Goal: Transaction & Acquisition: Purchase product/service

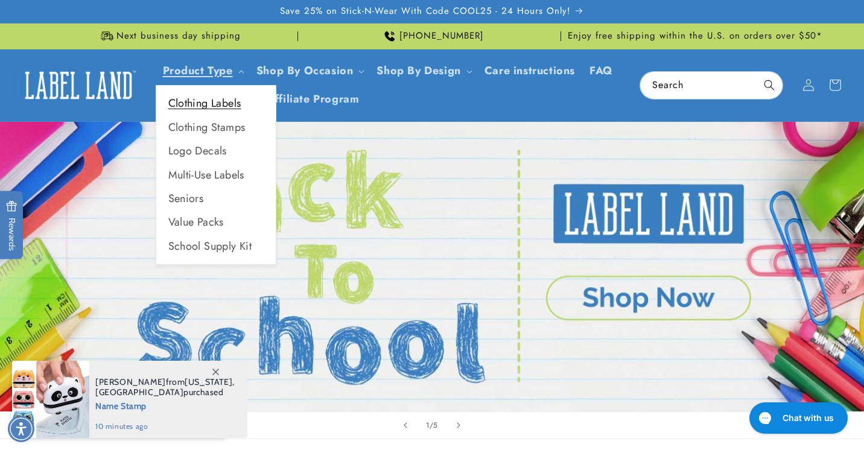
click at [212, 104] on link "Clothing Labels" at bounding box center [215, 104] width 119 height 24
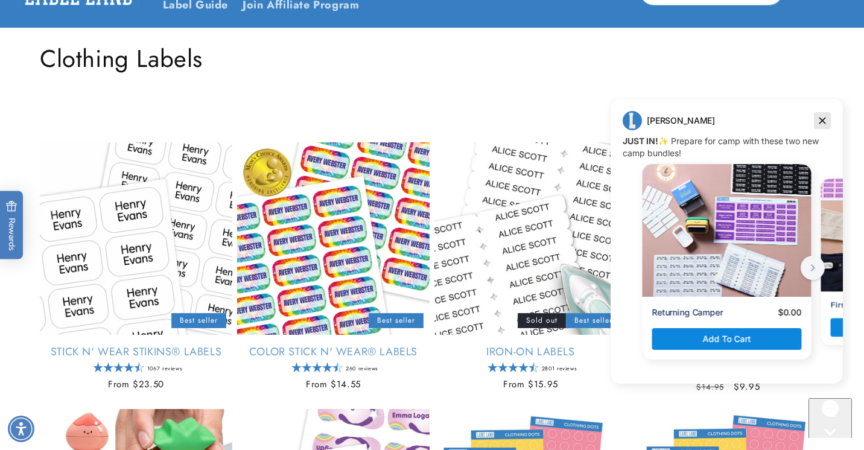
click at [824, 115] on icon "Dismiss campaign" at bounding box center [822, 120] width 12 height 14
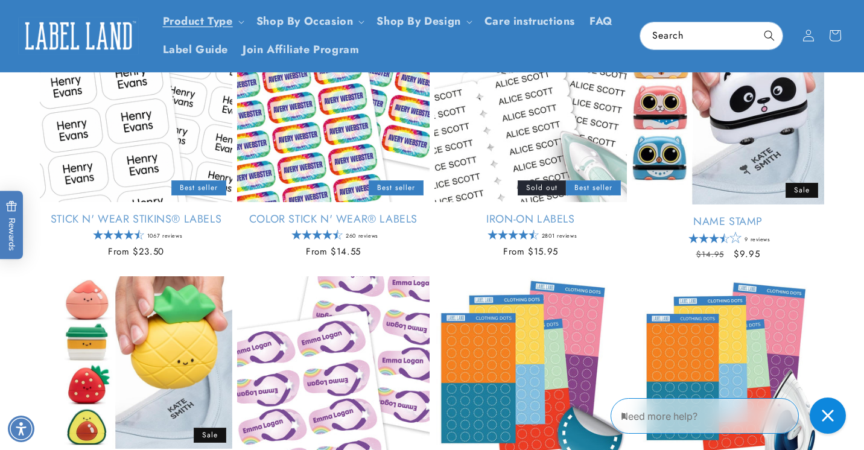
scroll to position [207, 0]
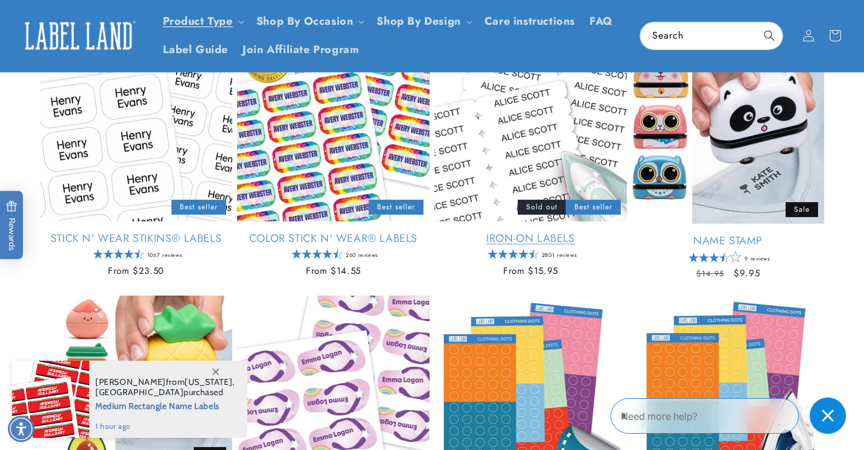
click at [524, 232] on link "Iron-On Labels" at bounding box center [530, 239] width 192 height 14
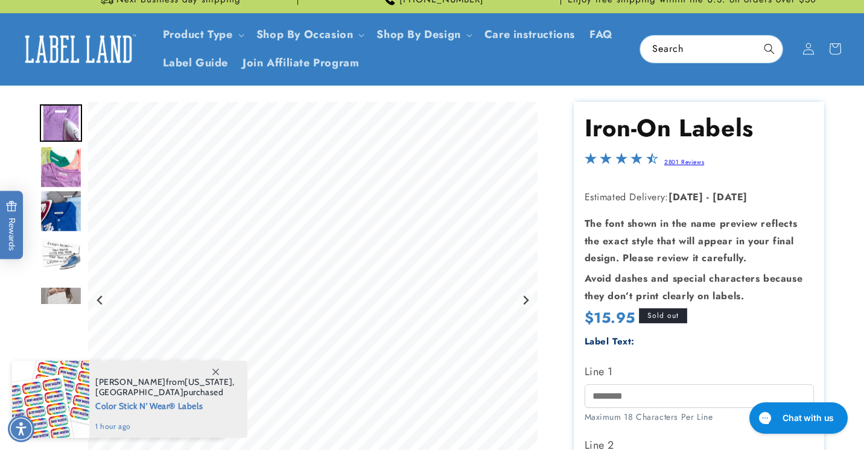
scroll to position [34, 0]
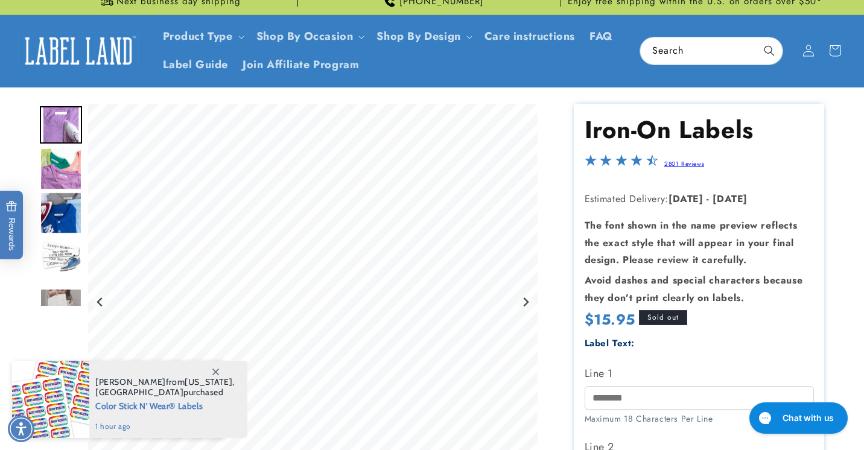
click at [48, 174] on img "Go to slide 2" at bounding box center [61, 169] width 42 height 42
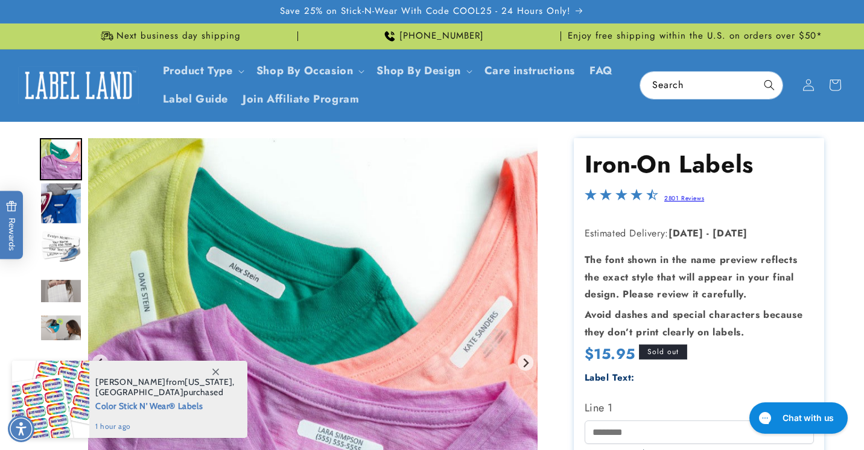
scroll to position [0, 0]
click at [65, 161] on img "Go to slide 2" at bounding box center [61, 159] width 42 height 42
click at [58, 194] on img "Go to slide 3" at bounding box center [61, 203] width 42 height 42
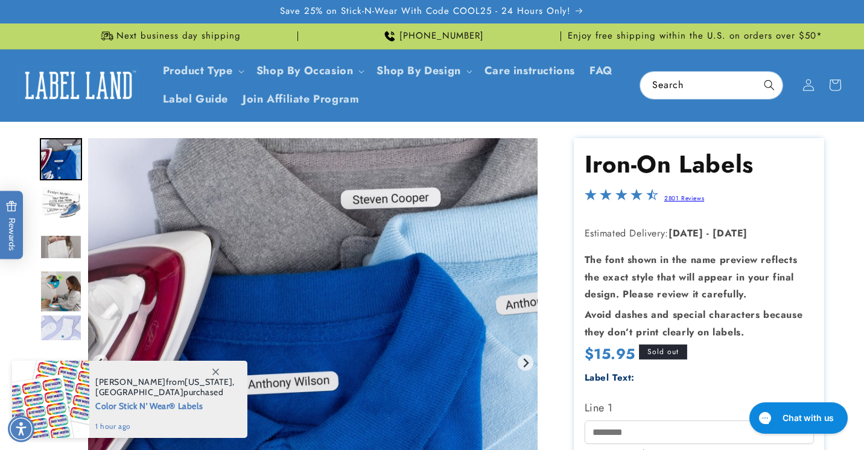
click at [65, 232] on div "Go to slide 5" at bounding box center [61, 247] width 42 height 42
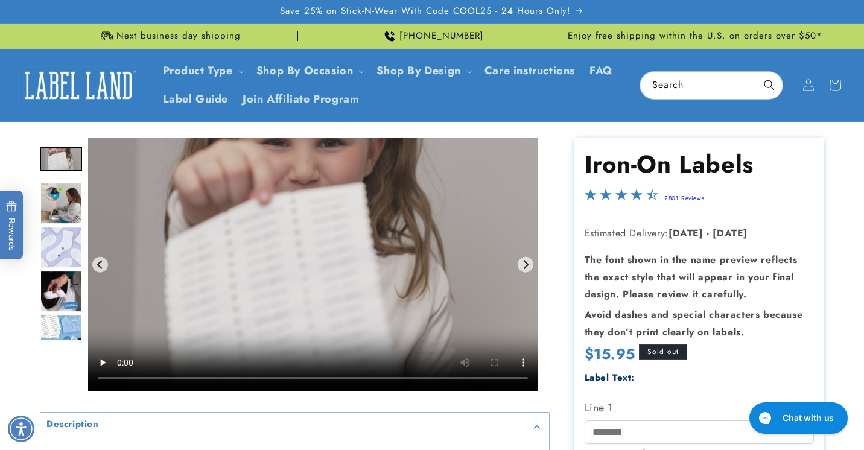
click at [65, 232] on img "Go to slide 7" at bounding box center [61, 247] width 42 height 42
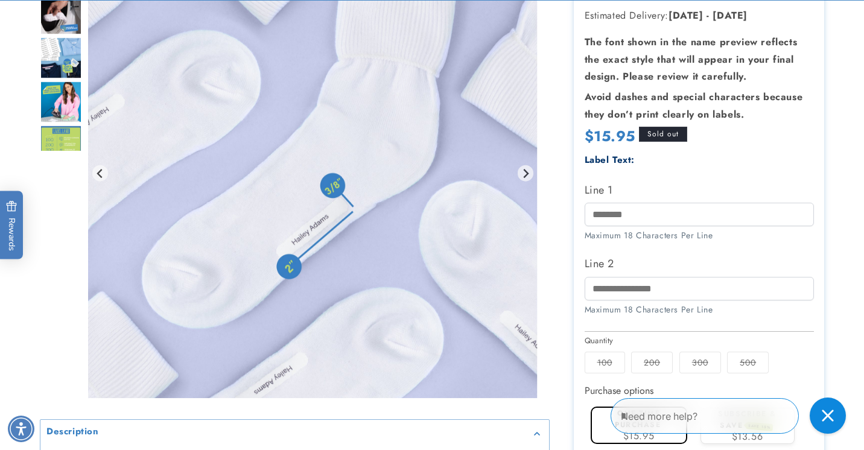
scroll to position [244, 0]
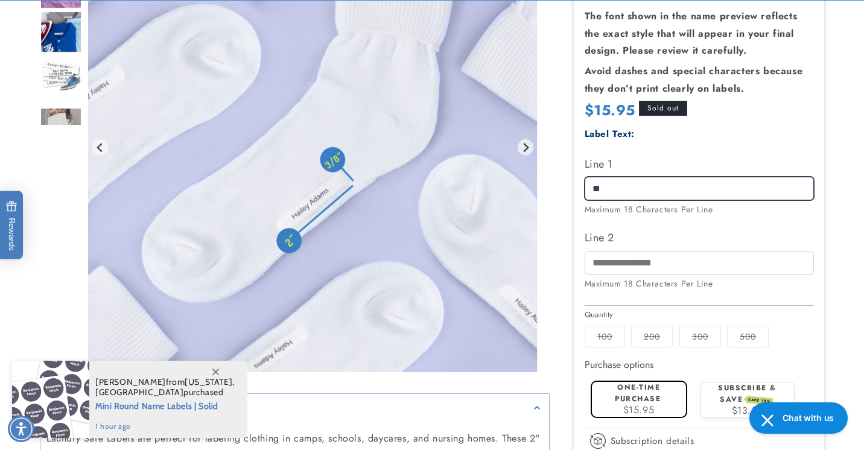
type input "*"
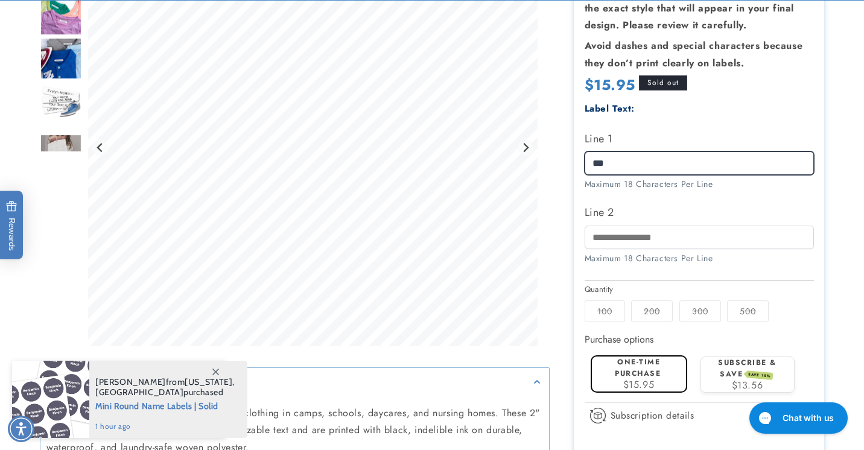
scroll to position [273, 0]
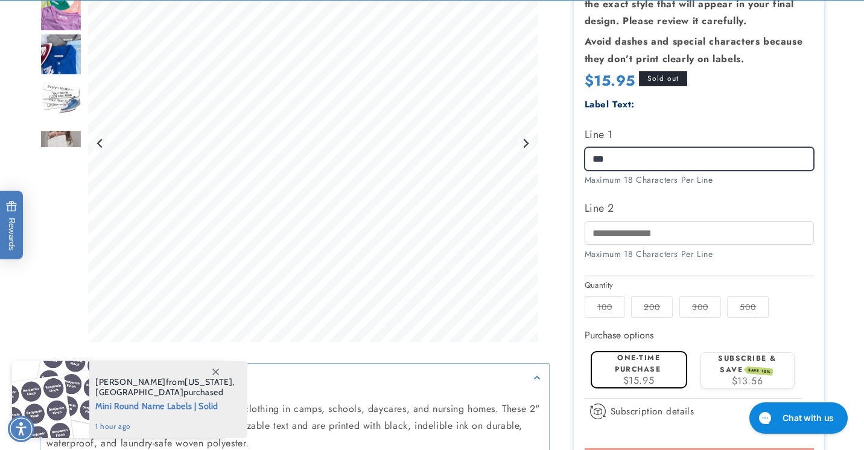
type input "***"
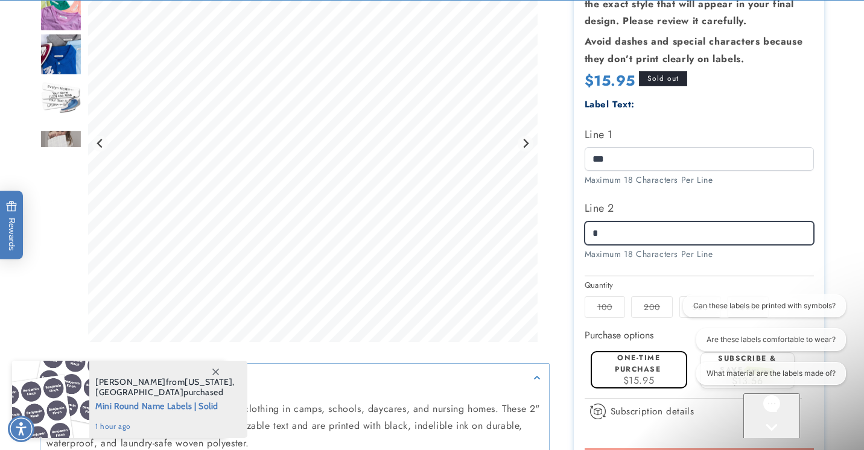
scroll to position [0, 0]
type input "*"
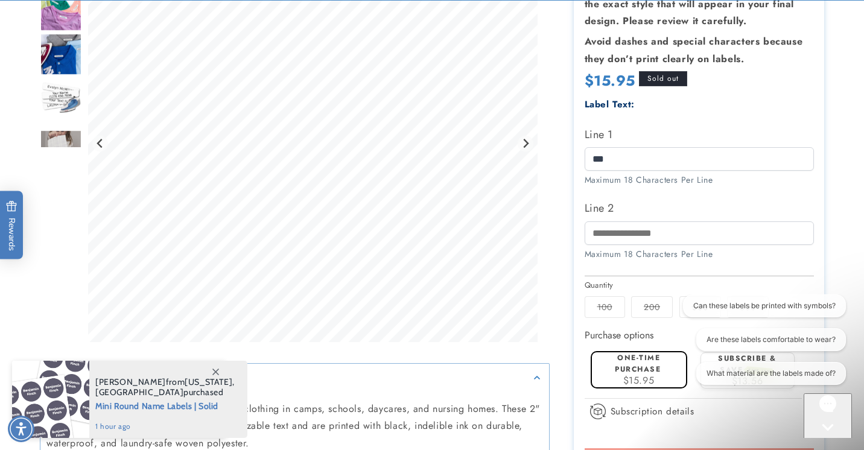
click at [695, 265] on div "Label Text: Line 1 *** Maximum 18 Characters Per Line Line 2" at bounding box center [698, 184] width 229 height 176
click at [782, 254] on div "Maximum 18 Characters Per Line" at bounding box center [698, 254] width 229 height 13
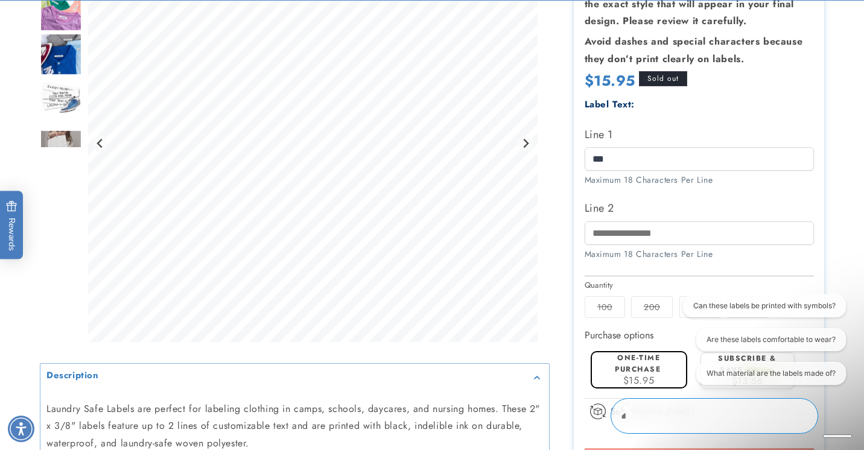
click at [639, 412] on div "Close conversation starters" at bounding box center [626, 409] width 24 height 24
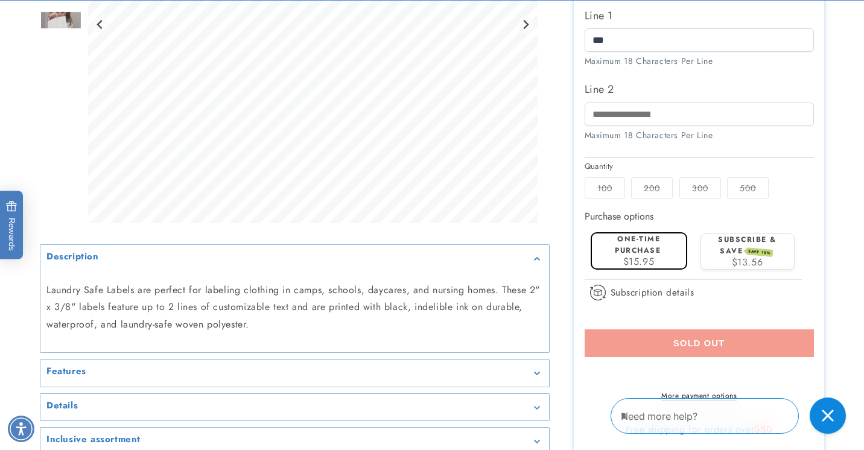
scroll to position [393, 0]
click at [631, 177] on label "200 Variant sold out or unavailable" at bounding box center [652, 188] width 42 height 22
click at [611, 183] on label "100 Variant sold out or unavailable" at bounding box center [604, 188] width 40 height 22
click at [634, 254] on span "$25.95" at bounding box center [638, 261] width 33 height 14
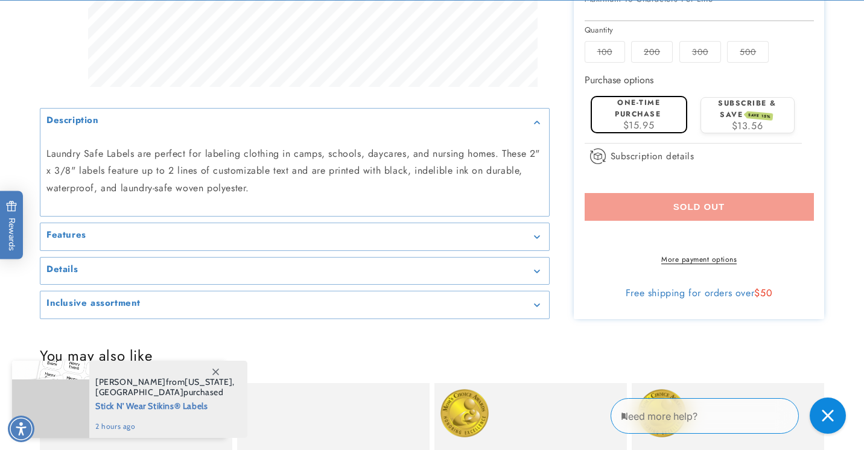
scroll to position [531, 0]
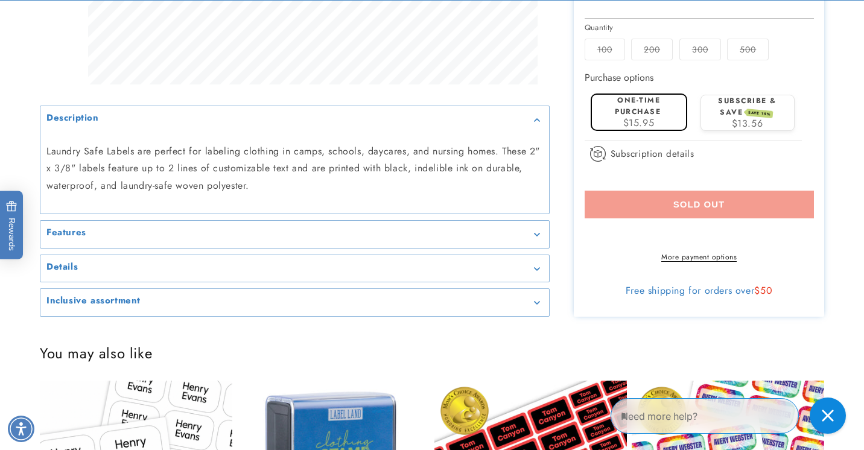
click at [662, 113] on div "One-time purchase $15.95" at bounding box center [638, 111] width 84 height 33
click at [724, 103] on label "Subscribe & save SAVE 15%" at bounding box center [747, 106] width 58 height 22
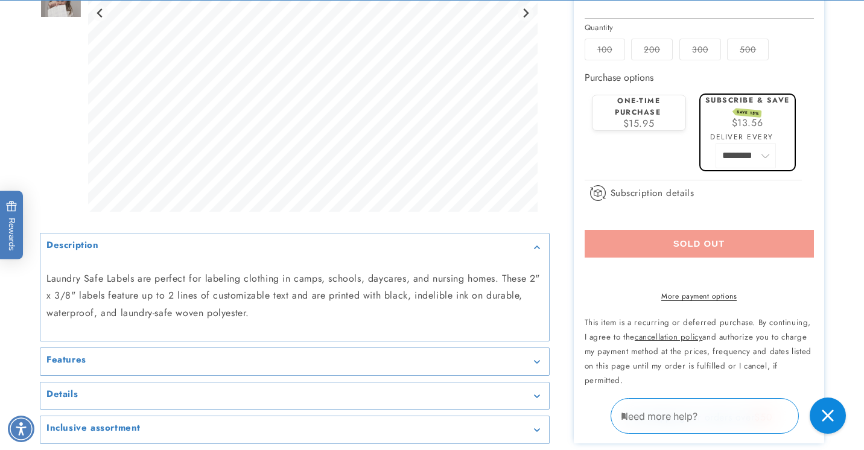
click at [661, 101] on div "One-time purchase $15.95" at bounding box center [637, 111] width 83 height 33
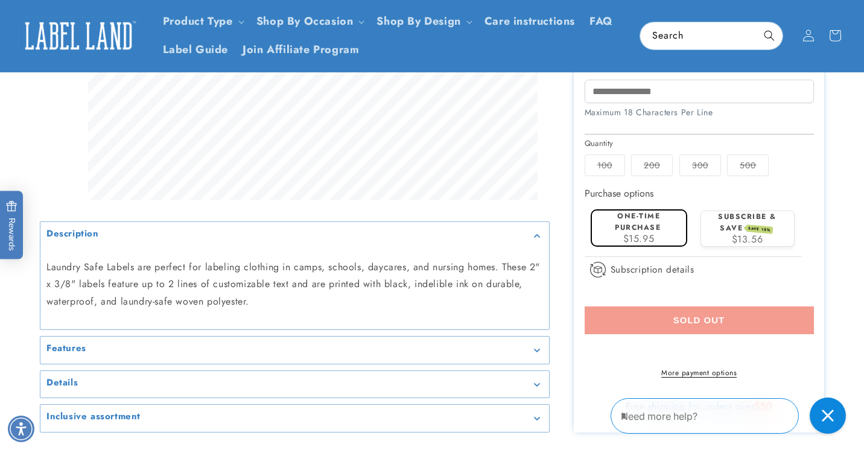
scroll to position [405, 0]
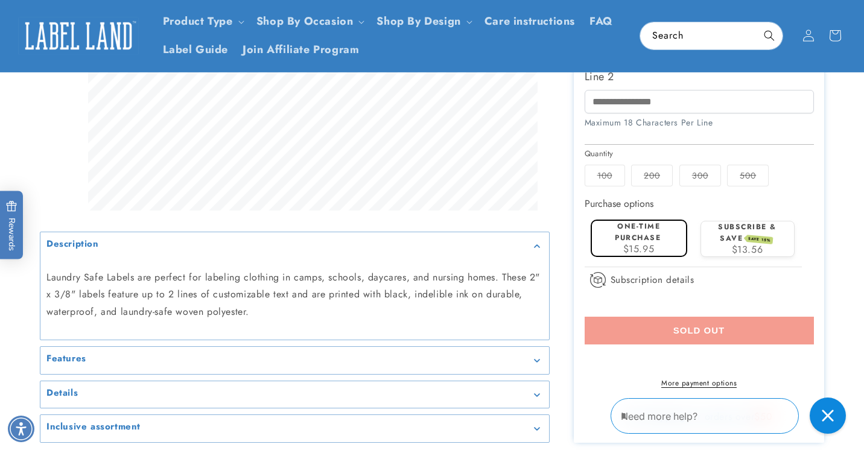
click at [654, 189] on section "Iron-On Labels Iron-On Labels 2801 Reviews Estimated Delivery: [DATE] - [DATE] …" at bounding box center [698, 87] width 250 height 709
click at [654, 183] on fieldset "Quantity 100 Variant sold out or unavailable 200 Variant sold out or unavailabl…" at bounding box center [698, 168] width 229 height 40
click at [654, 183] on label "200 Variant sold out or unavailable" at bounding box center [652, 176] width 42 height 22
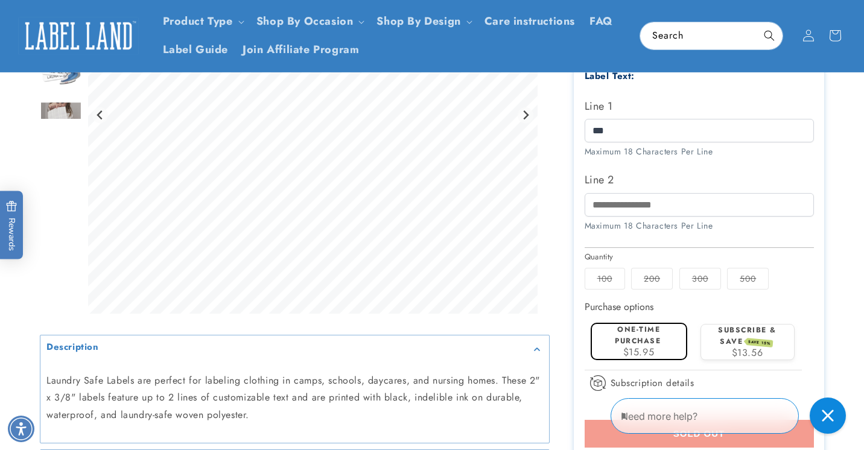
scroll to position [305, 0]
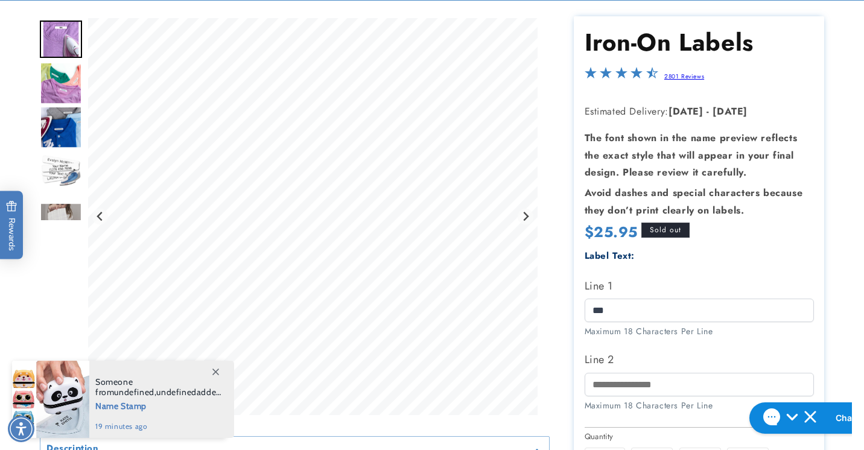
scroll to position [127, 0]
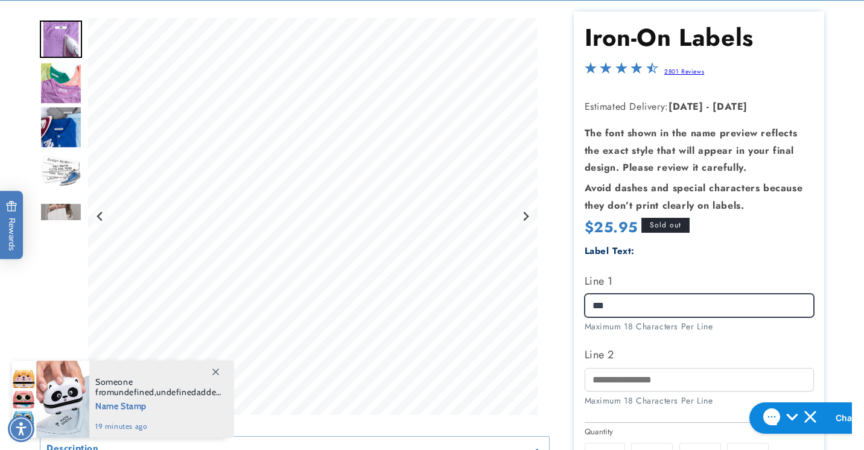
click at [622, 302] on input "***" at bounding box center [698, 306] width 229 height 24
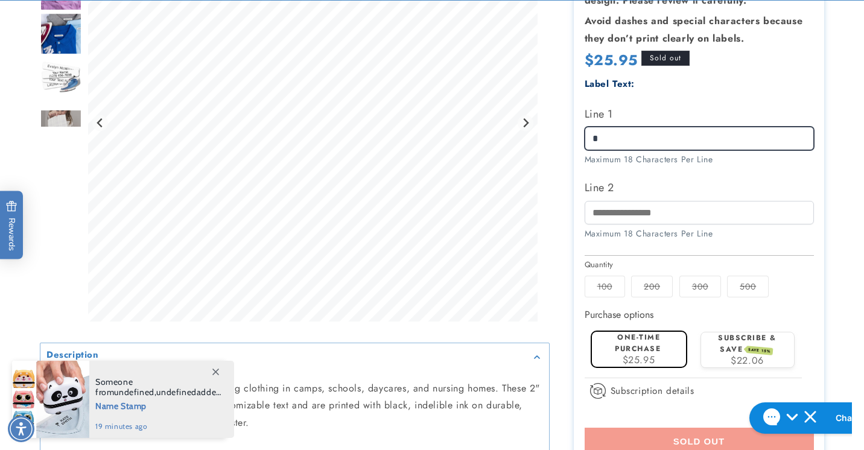
scroll to position [381, 0]
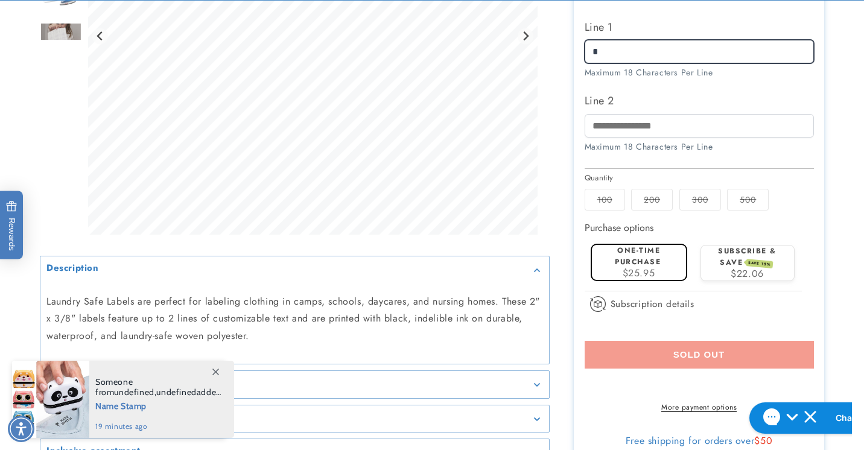
type input "*"
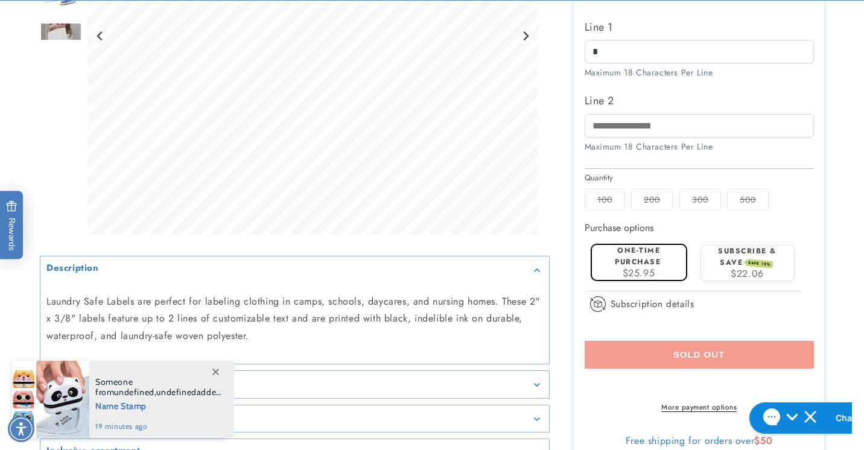
click at [613, 189] on label "100 Variant sold out or unavailable" at bounding box center [604, 200] width 40 height 22
click at [630, 245] on label "One-time purchase" at bounding box center [637, 256] width 46 height 22
click at [633, 260] on label "One-time purchase" at bounding box center [637, 256] width 46 height 22
click at [699, 291] on div "Subscription details How subscriptions work By signing up to this subscription …" at bounding box center [698, 308] width 229 height 34
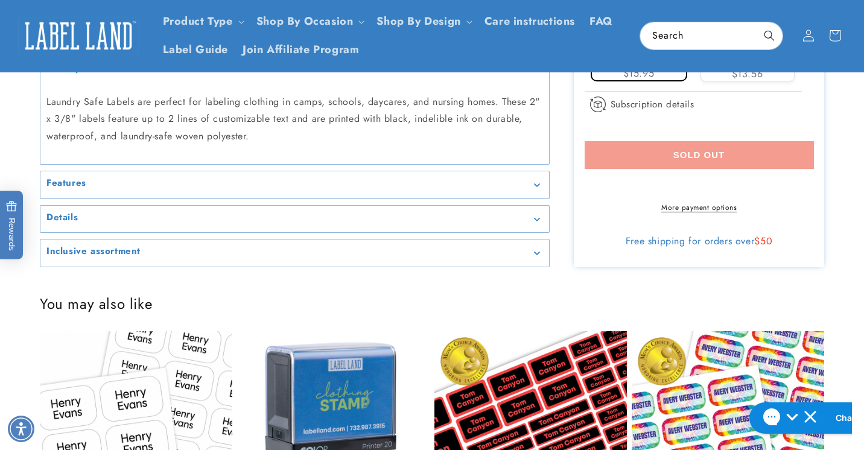
scroll to position [579, 0]
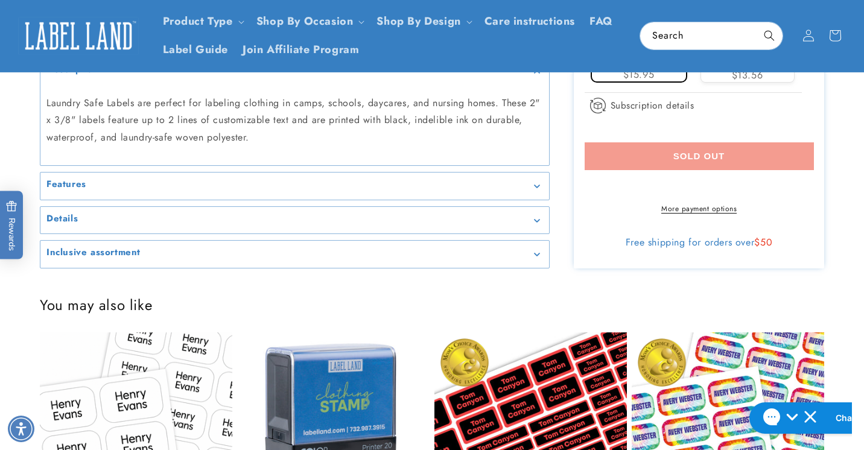
click at [452, 213] on summary "Details" at bounding box center [294, 220] width 508 height 27
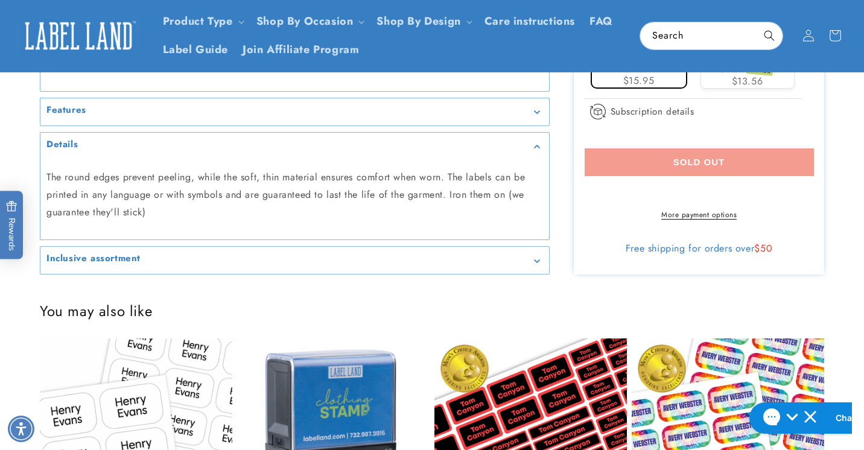
click at [452, 261] on div "Inclusive assortment" at bounding box center [294, 260] width 496 height 9
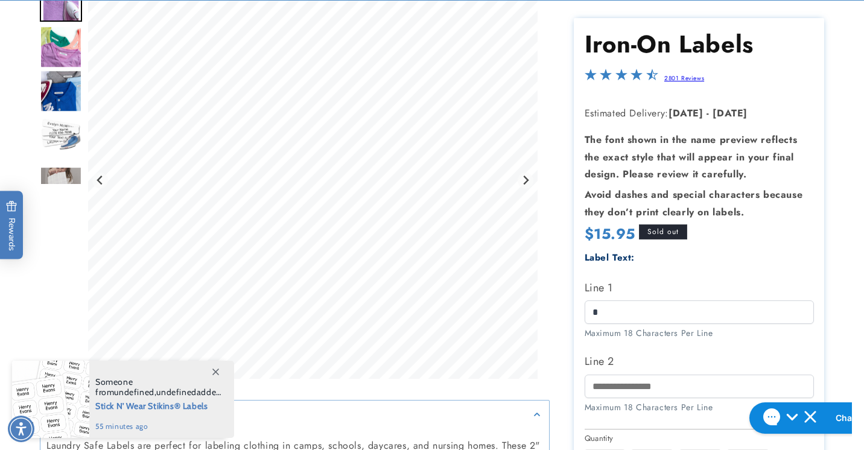
scroll to position [173, 0]
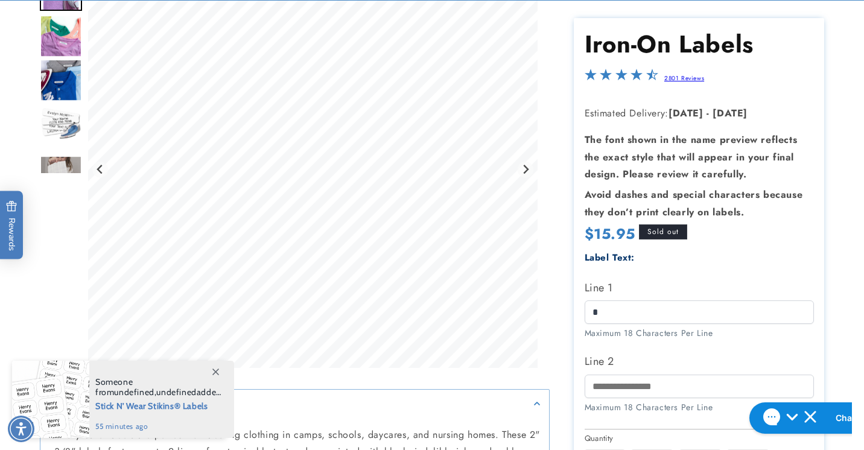
click at [668, 229] on span "Sold out" at bounding box center [663, 231] width 48 height 15
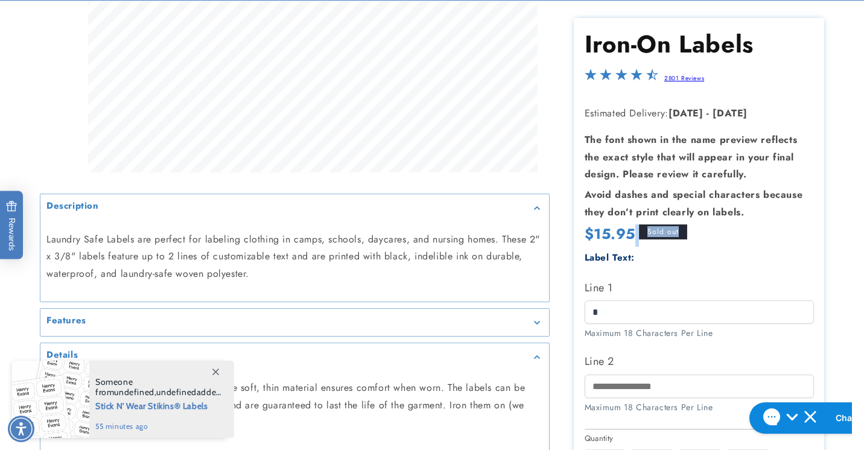
scroll to position [368, 1]
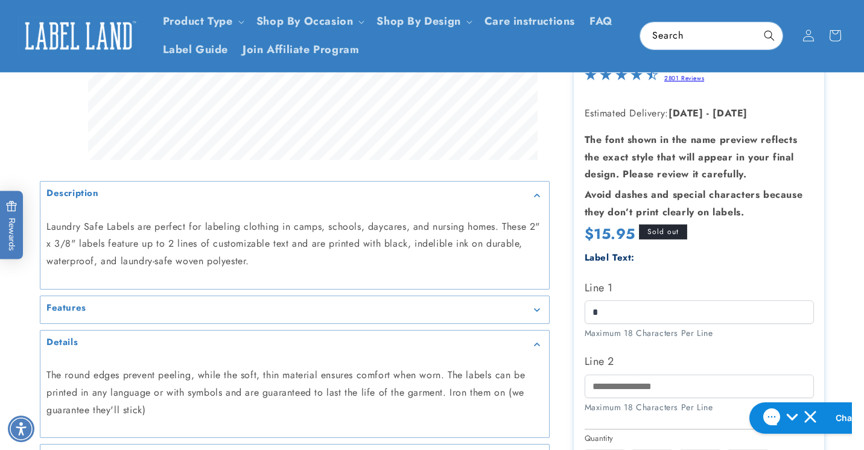
click at [724, 333] on div "Maximum 18 Characters Per Line" at bounding box center [698, 333] width 229 height 13
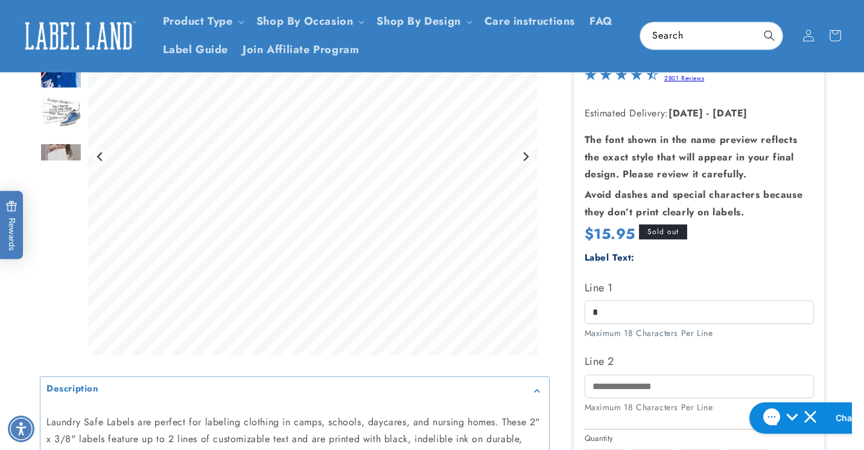
scroll to position [185, 0]
